Goal: Find specific page/section

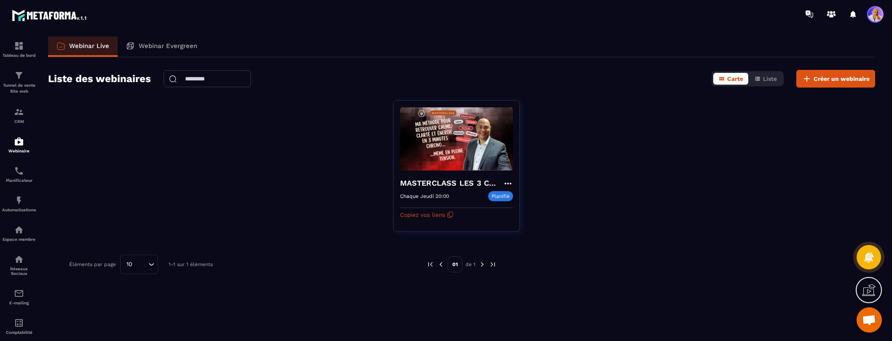
scroll to position [241, 0]
click at [867, 256] on icon at bounding box center [868, 257] width 11 height 11
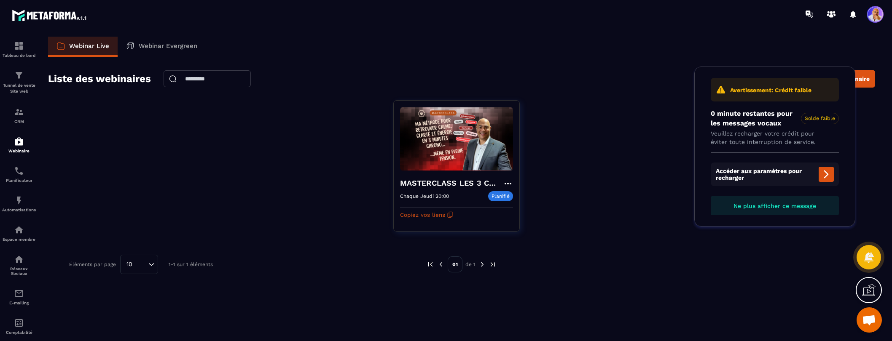
click at [867, 318] on span "Ouvrir le chat" at bounding box center [869, 321] width 14 height 12
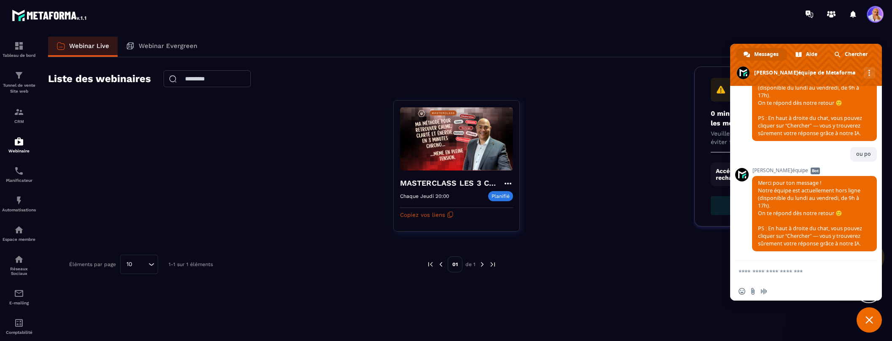
click at [760, 271] on textarea "Entrez votre message..." at bounding box center [796, 272] width 116 height 8
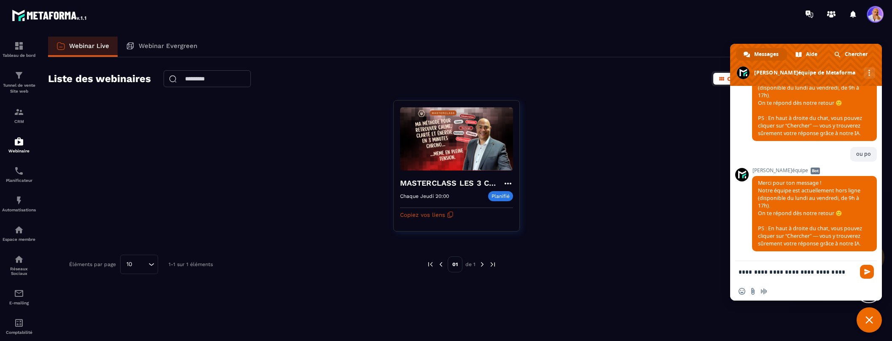
type textarea "**********"
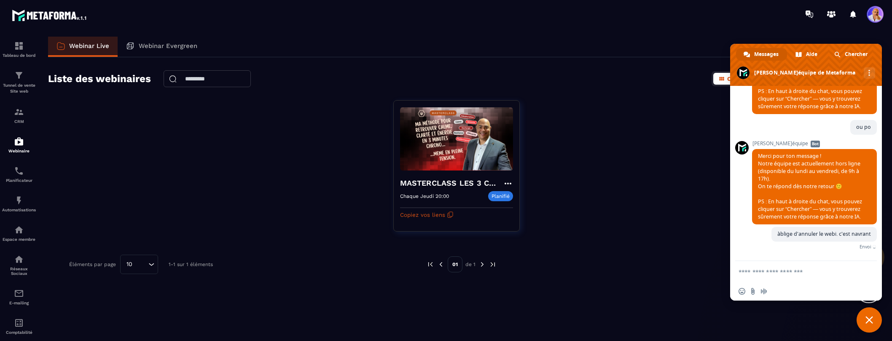
scroll to position [261, 0]
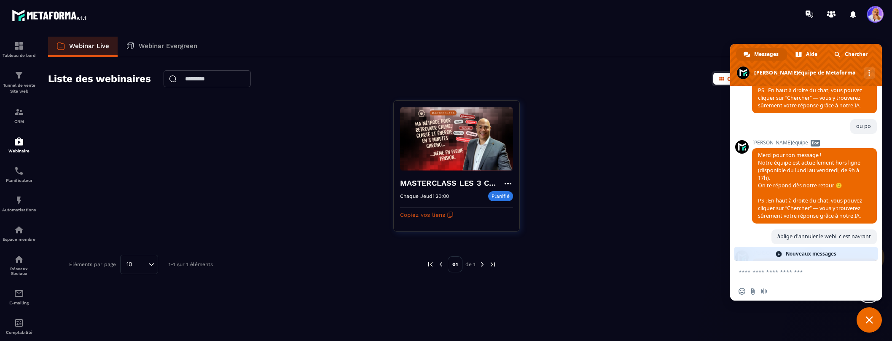
click at [863, 315] on span "Fermer le chat" at bounding box center [868, 320] width 25 height 25
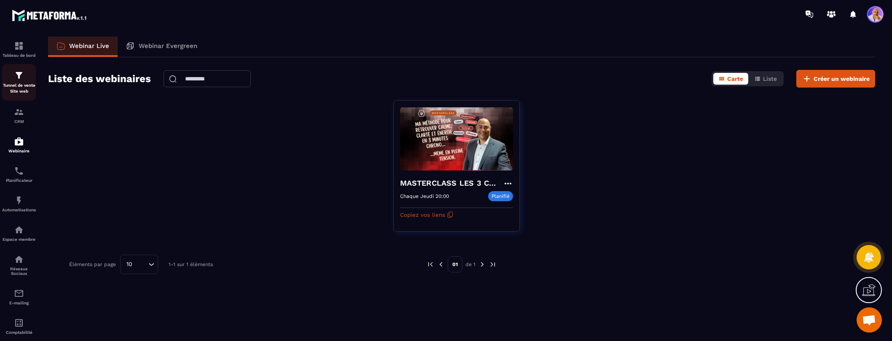
click at [16, 79] on img at bounding box center [19, 75] width 10 height 10
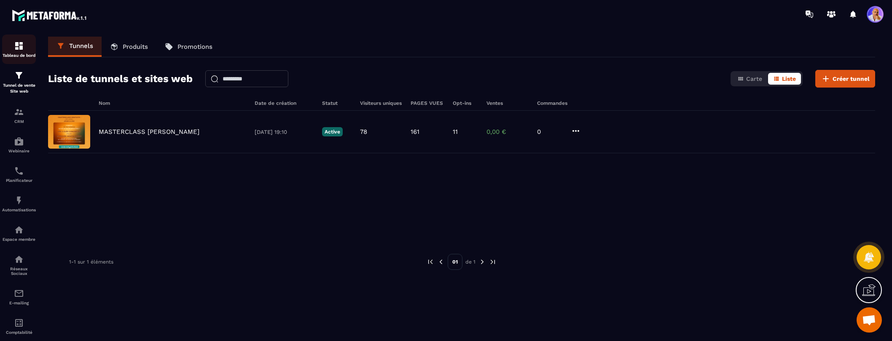
click at [17, 48] on img at bounding box center [19, 46] width 10 height 10
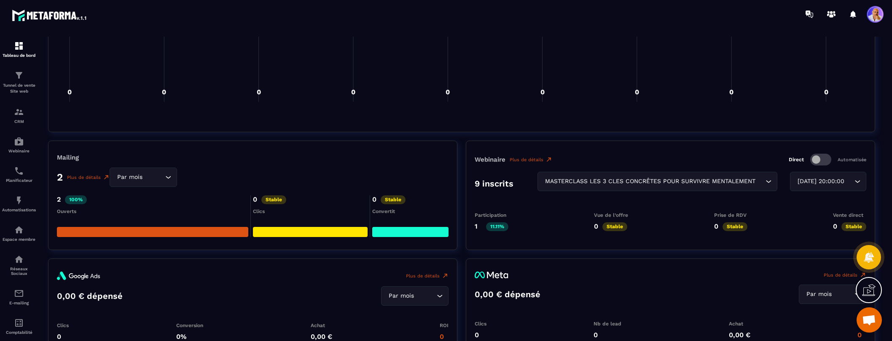
scroll to position [756, 0]
